Goal: Task Accomplishment & Management: Use online tool/utility

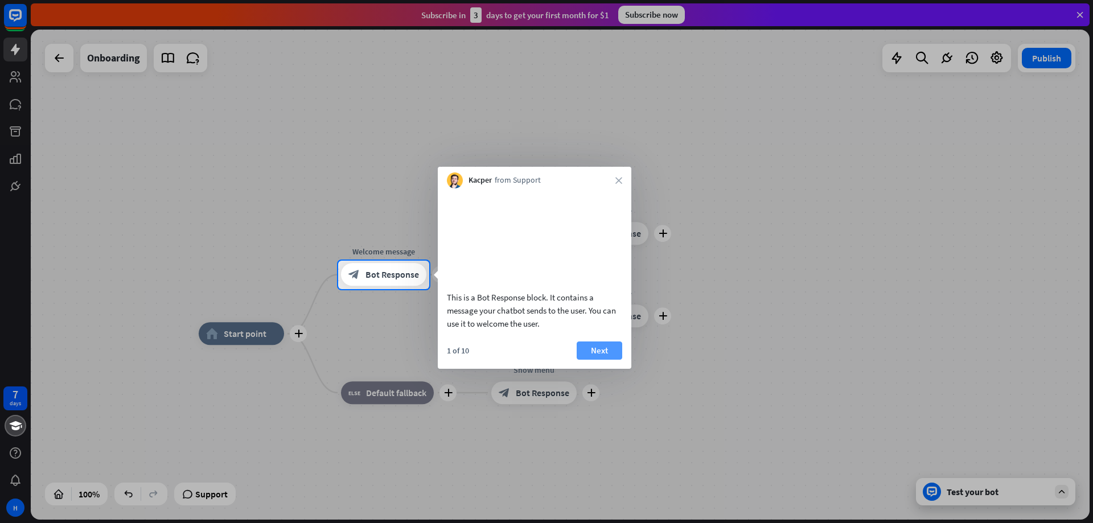
click at [608, 360] on button "Next" at bounding box center [600, 351] width 46 height 18
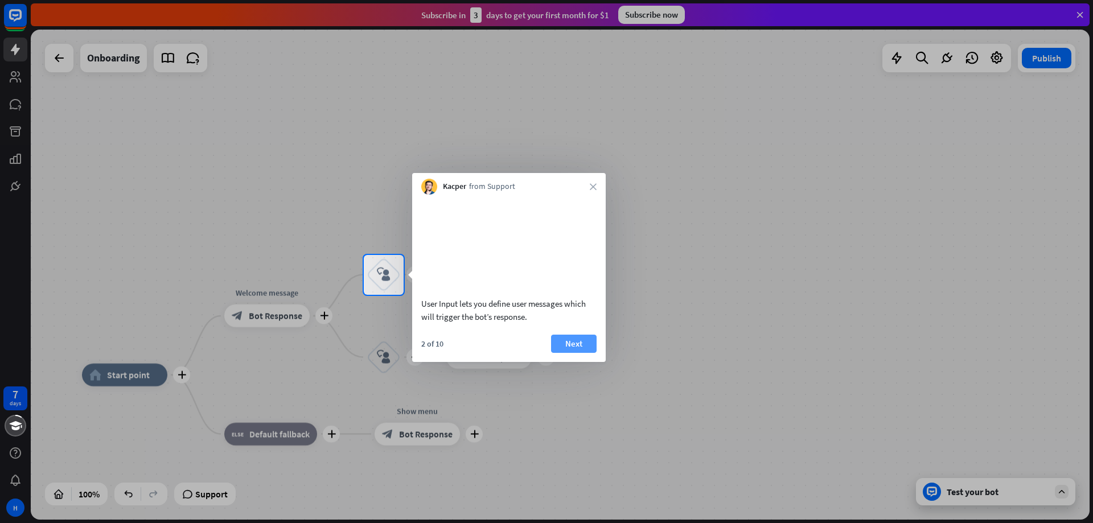
click at [577, 352] on button "Next" at bounding box center [574, 344] width 46 height 18
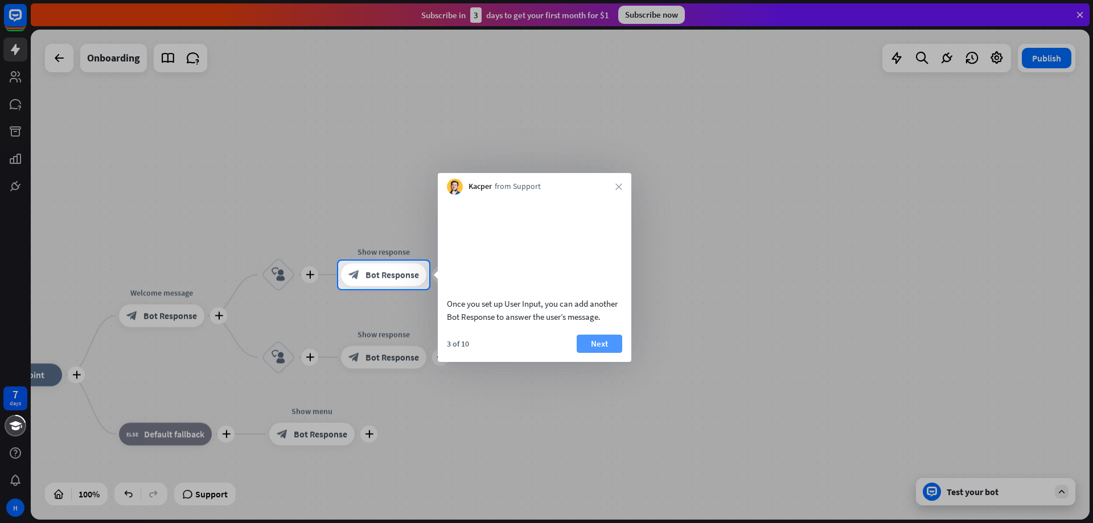
click at [605, 353] on button "Next" at bounding box center [600, 344] width 46 height 18
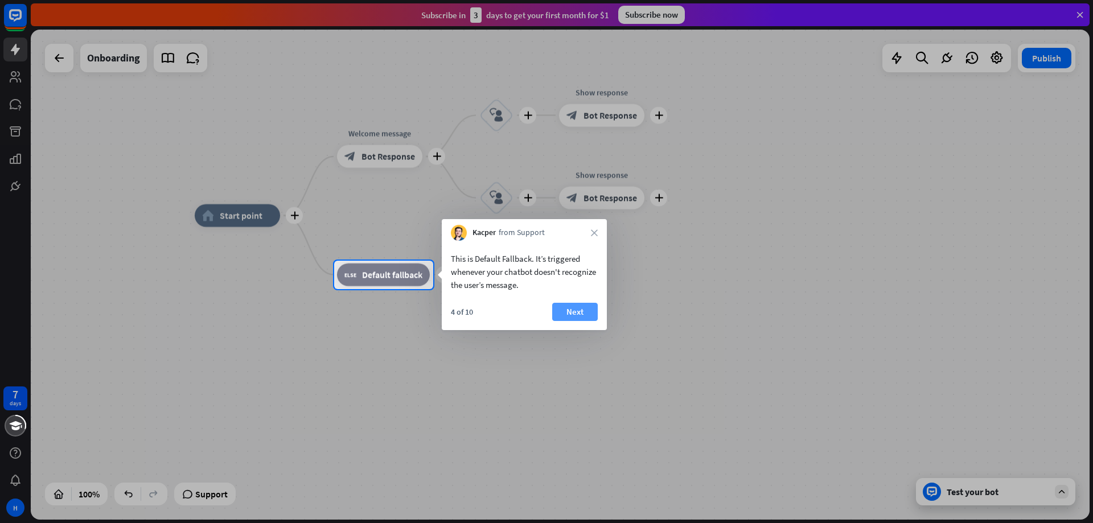
click at [576, 313] on button "Next" at bounding box center [575, 312] width 46 height 18
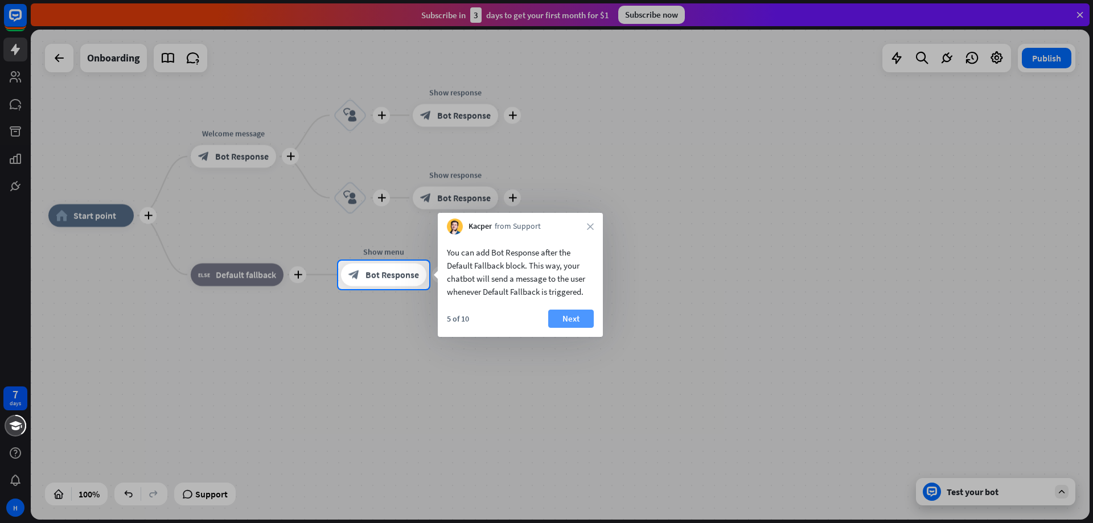
click at [573, 320] on button "Next" at bounding box center [571, 319] width 46 height 18
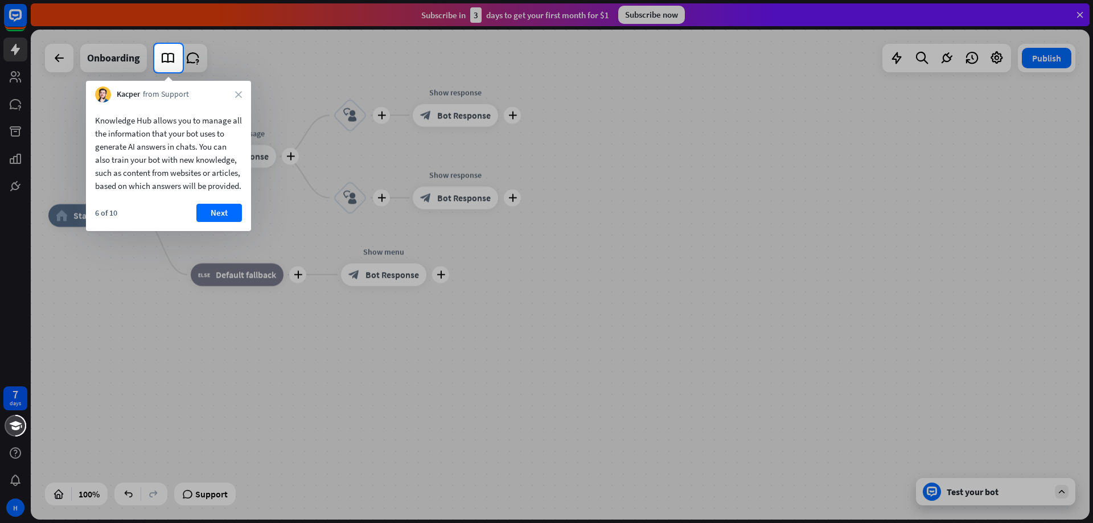
click at [228, 231] on div "6 of 10 Next" at bounding box center [168, 217] width 165 height 27
click at [219, 222] on button "Next" at bounding box center [219, 213] width 46 height 18
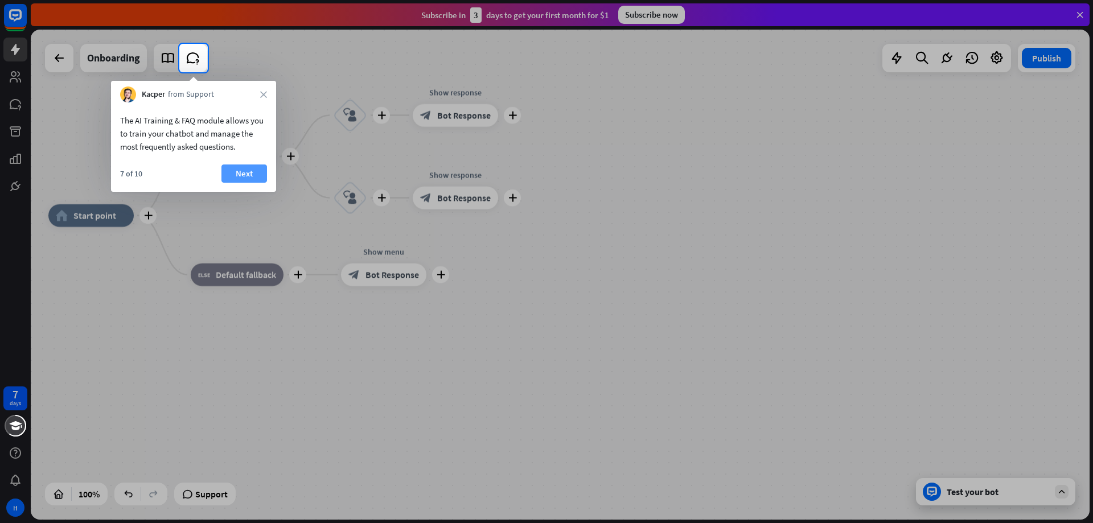
click at [240, 173] on button "Next" at bounding box center [245, 174] width 46 height 18
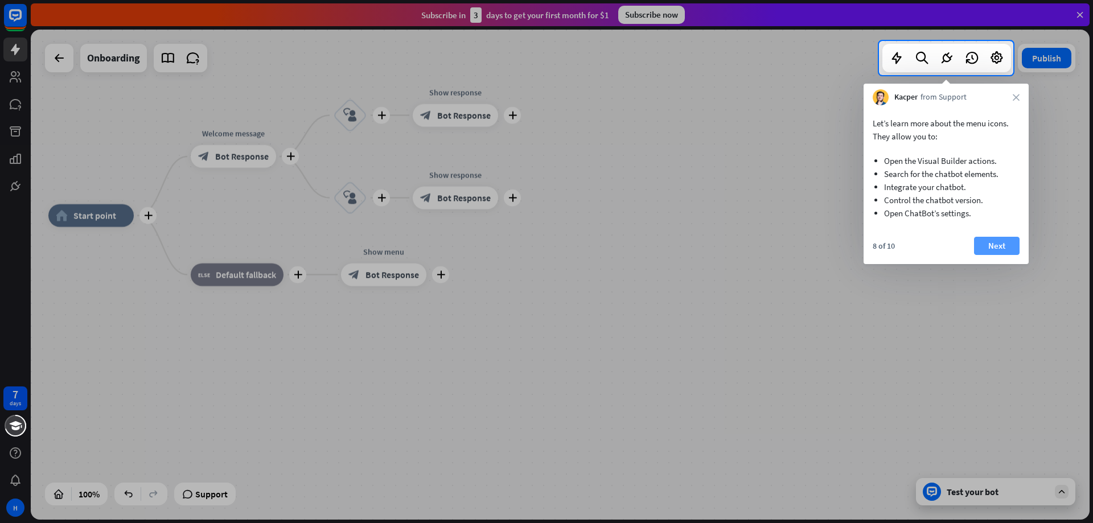
click at [1012, 248] on button "Next" at bounding box center [997, 246] width 46 height 18
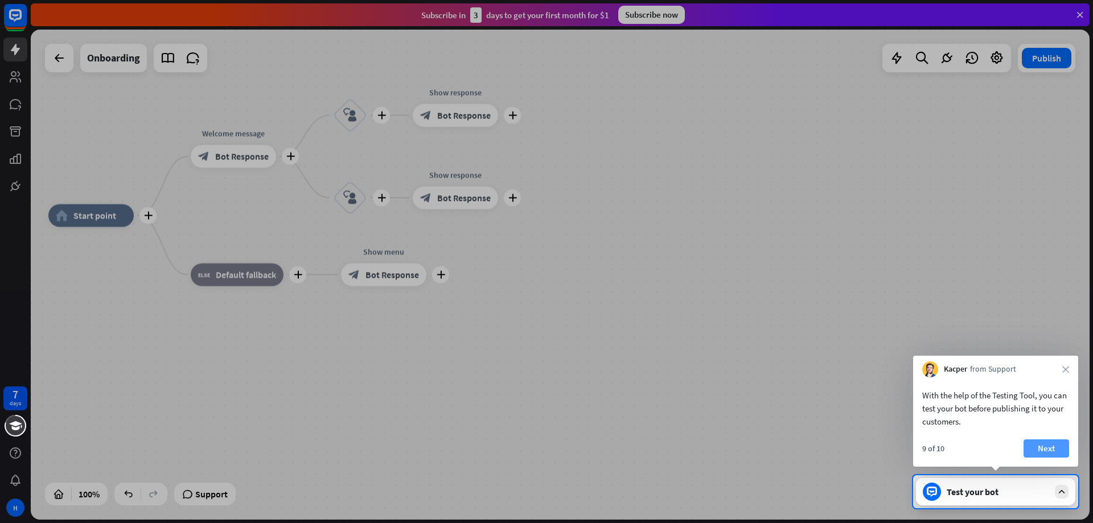
click at [1056, 448] on button "Next" at bounding box center [1047, 449] width 46 height 18
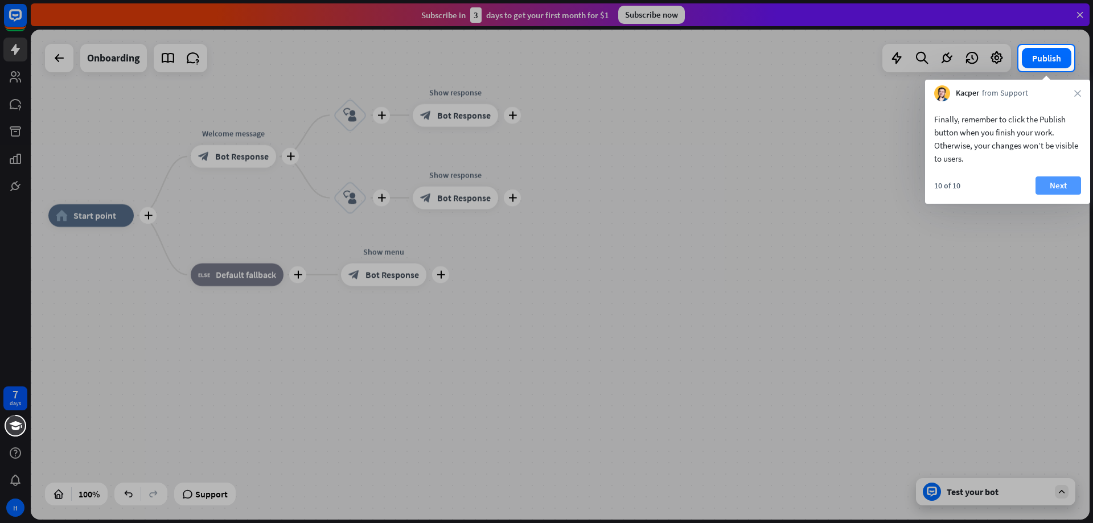
click at [1071, 177] on button "Next" at bounding box center [1059, 186] width 46 height 18
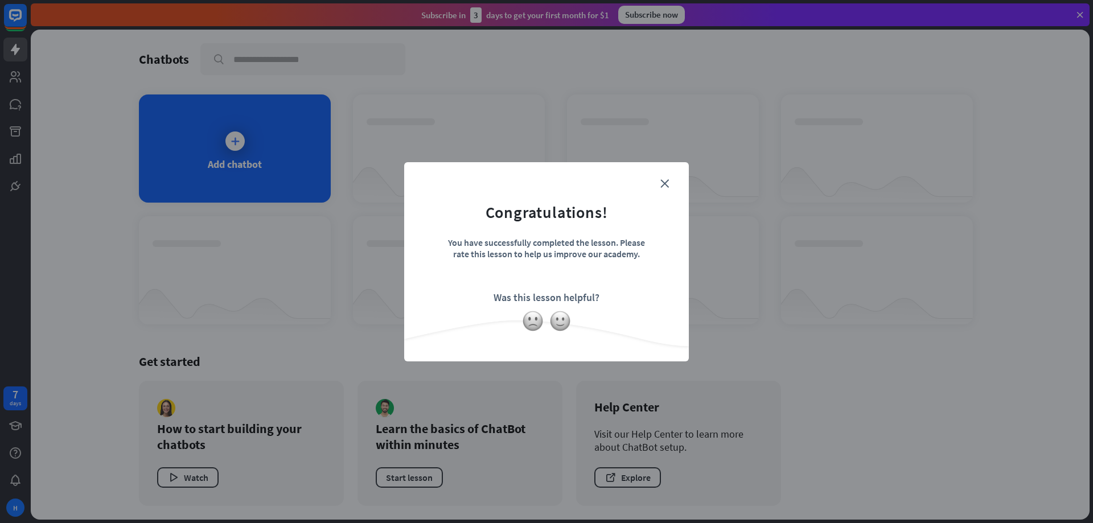
click at [657, 188] on form "Congratulations! You have successfully completed the lesson. Please rate this l…" at bounding box center [547, 245] width 256 height 136
click at [665, 186] on icon "close" at bounding box center [665, 183] width 9 height 9
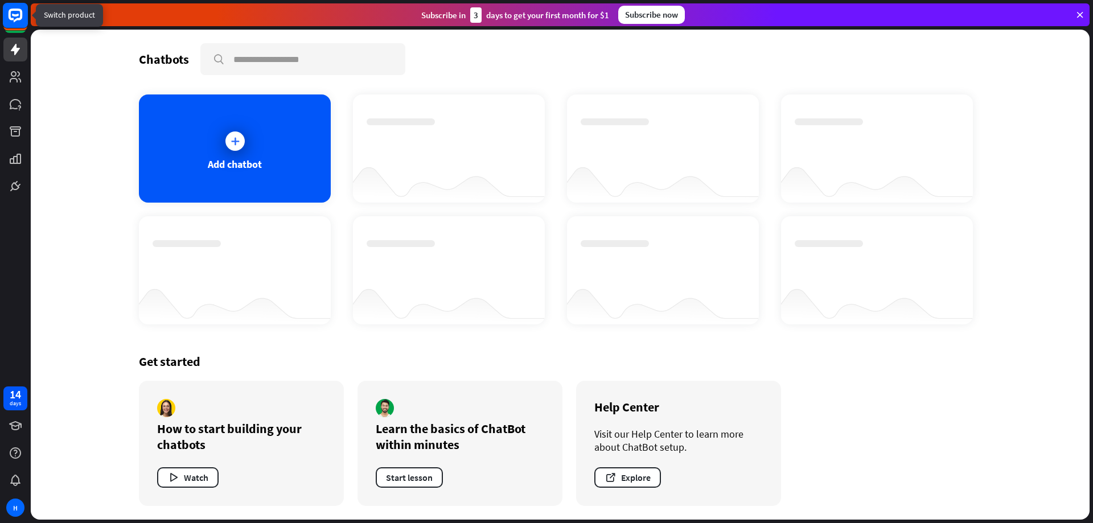
click at [10, 15] on icon at bounding box center [16, 16] width 14 height 14
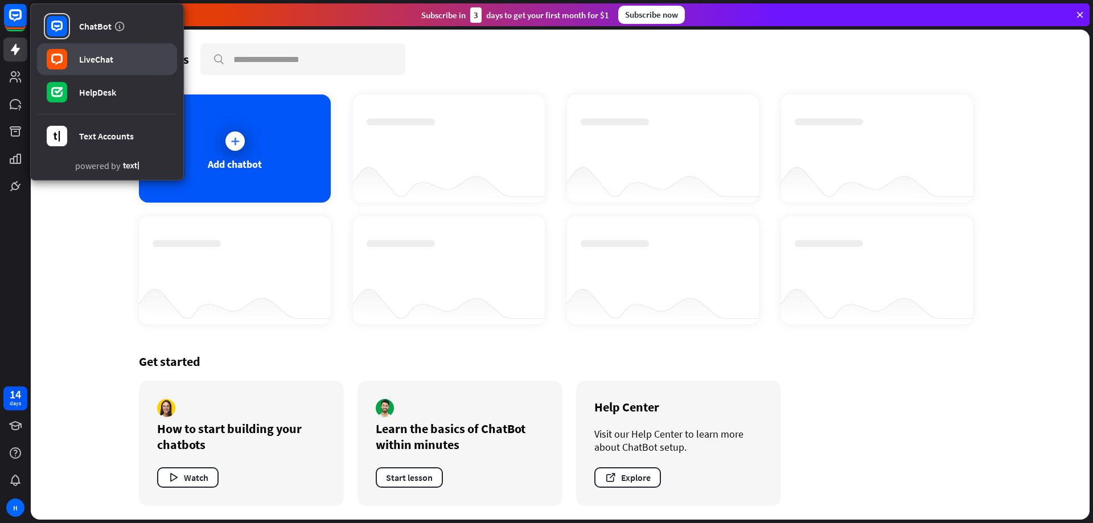
click at [96, 61] on div "LiveChat" at bounding box center [96, 59] width 34 height 11
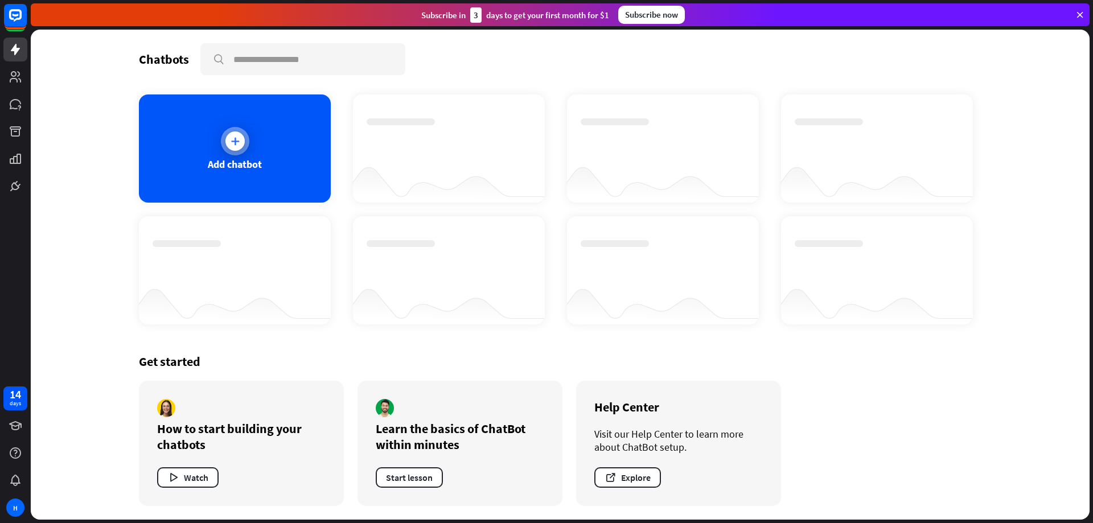
click at [251, 150] on div "Add chatbot" at bounding box center [235, 149] width 192 height 108
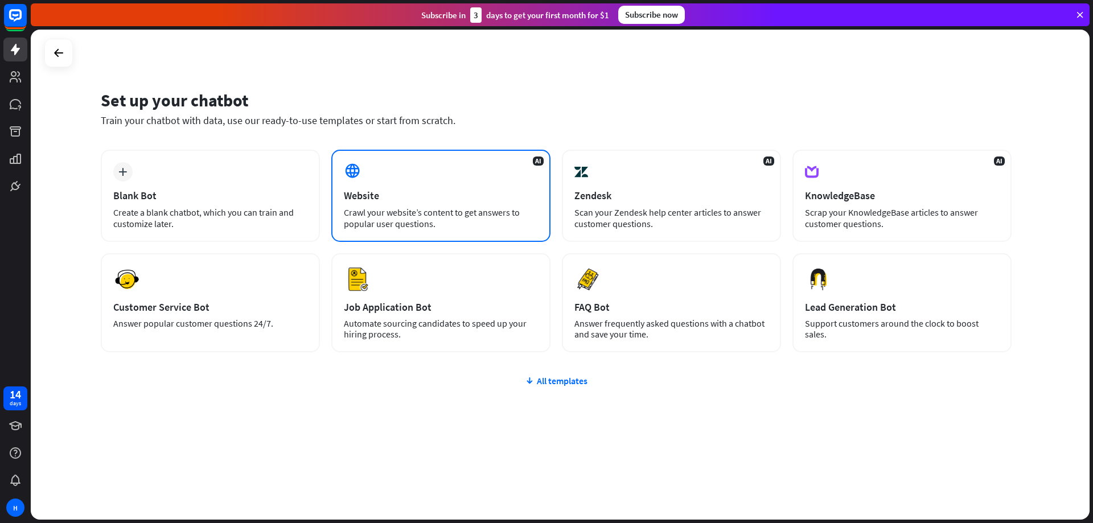
click at [397, 193] on div "Website" at bounding box center [441, 195] width 194 height 13
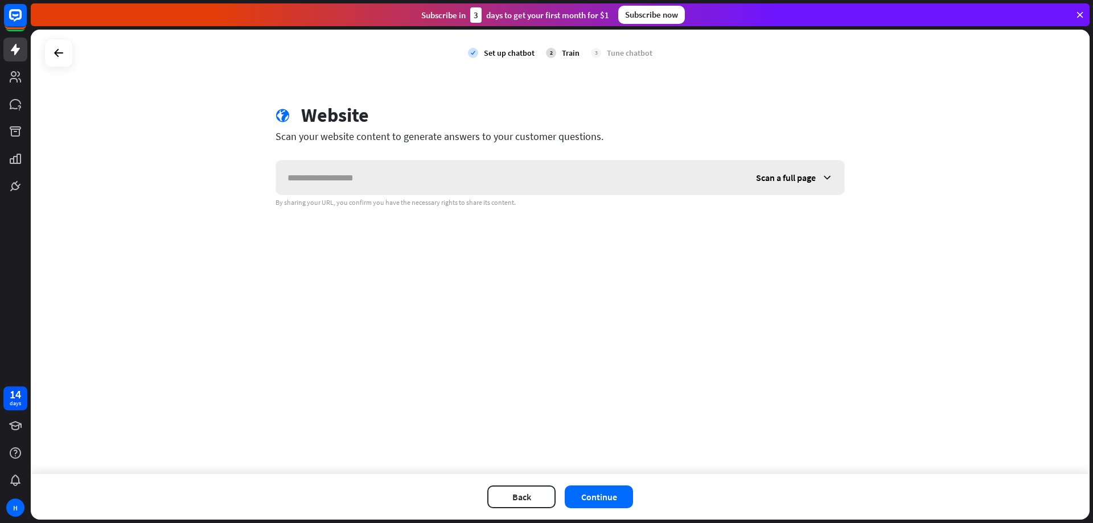
click at [819, 180] on div "Scan a full page" at bounding box center [795, 178] width 100 height 34
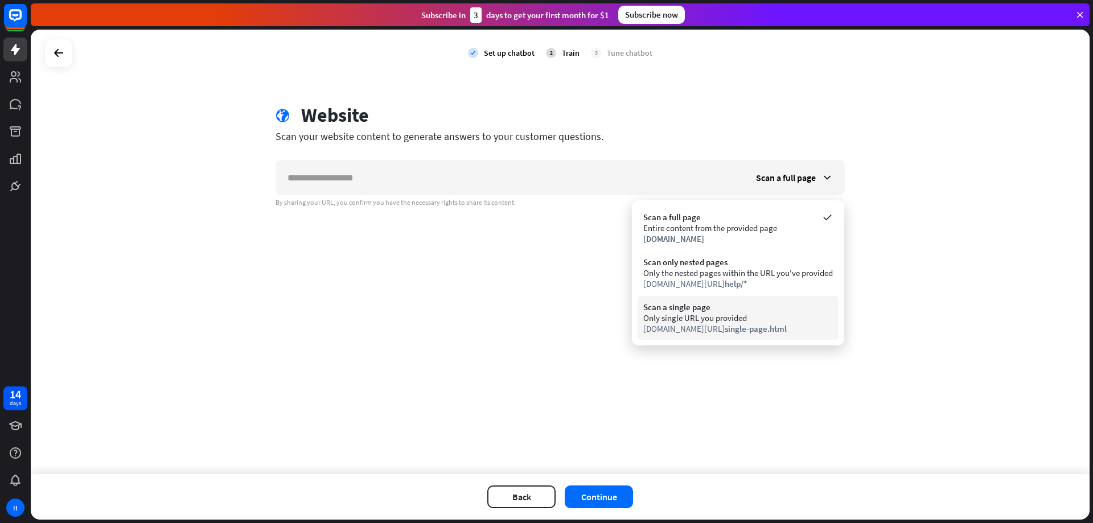
click at [711, 318] on div "Only single URL you provided" at bounding box center [738, 318] width 190 height 11
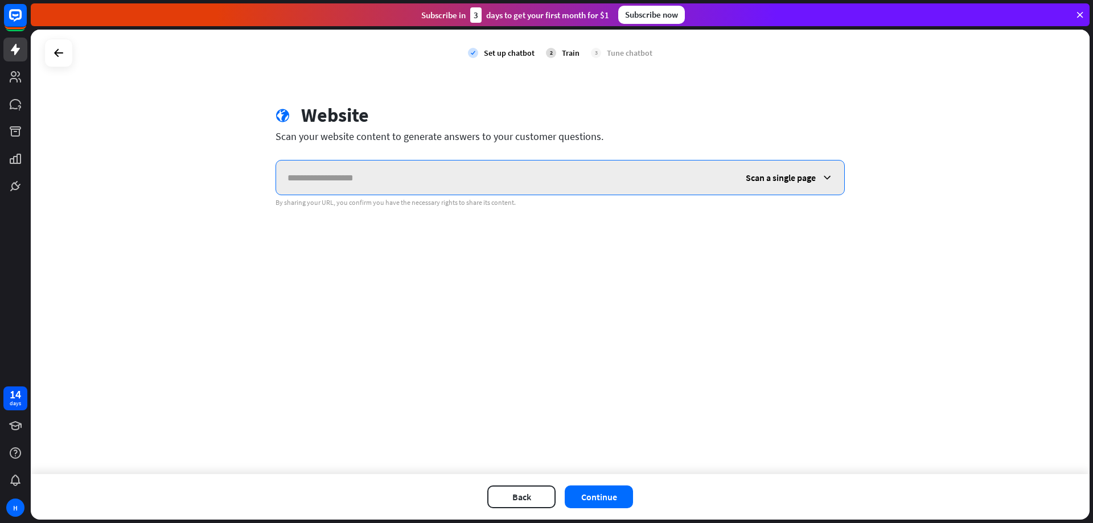
click at [411, 187] on input "text" at bounding box center [505, 178] width 458 height 34
